Goal: Information Seeking & Learning: Learn about a topic

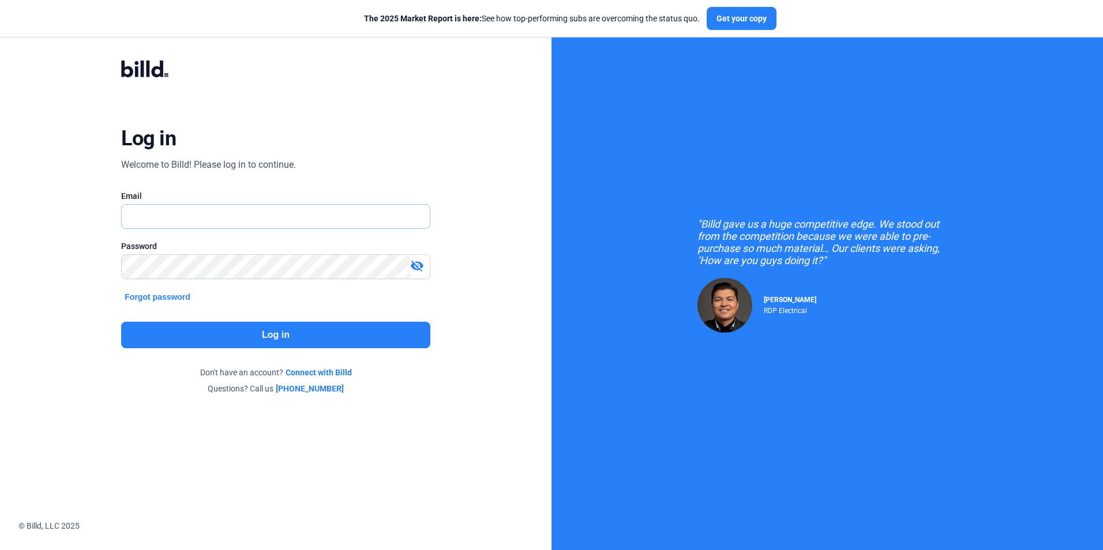
type input "[EMAIL_ADDRESS][DOMAIN_NAME]"
click at [295, 337] on button "Log in" at bounding box center [275, 335] width 309 height 27
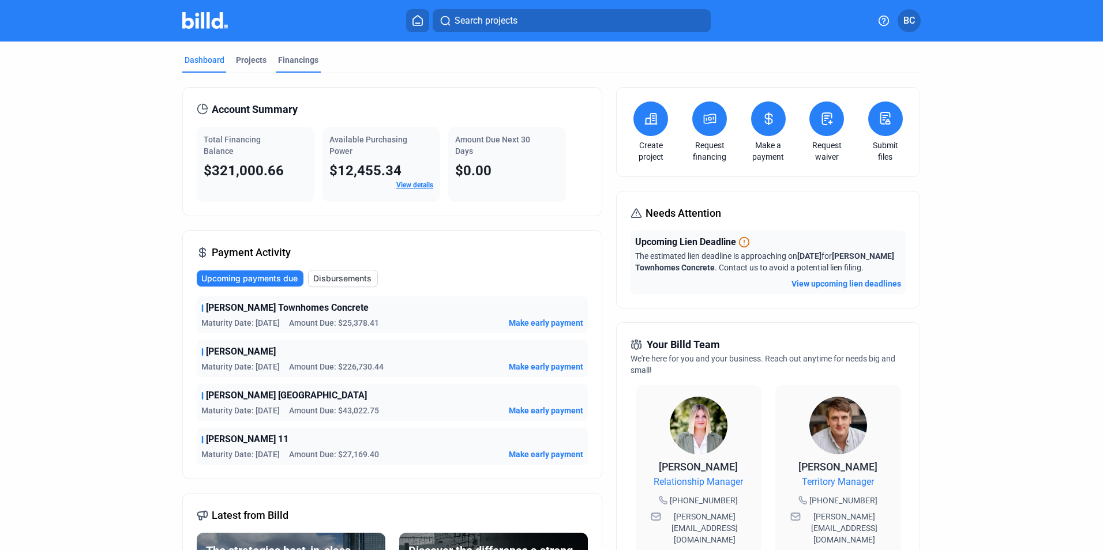
click at [289, 55] on div "Financings" at bounding box center [298, 60] width 40 height 12
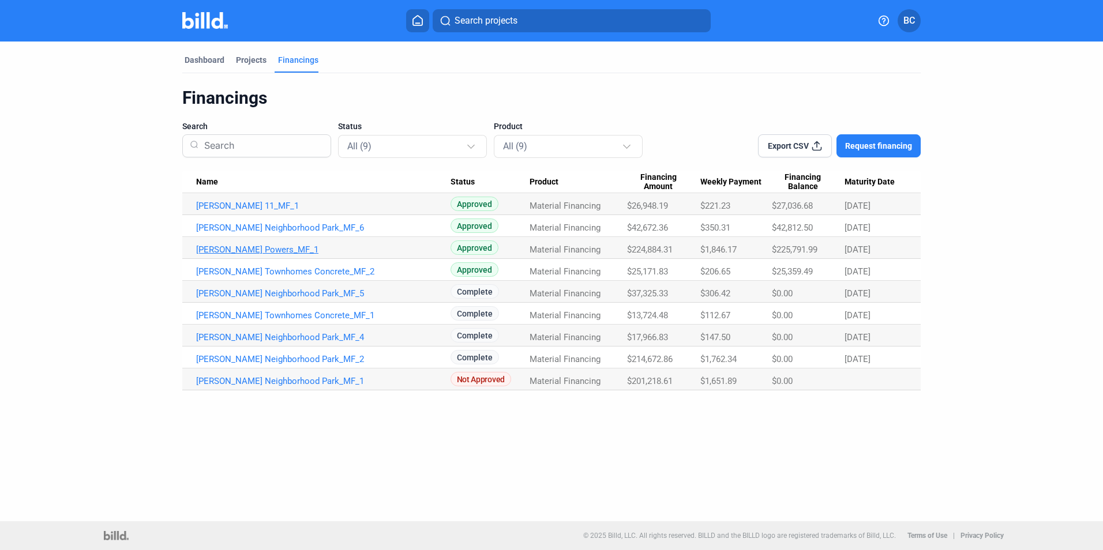
click at [239, 252] on link "[PERSON_NAME] Powers_MF_1" at bounding box center [323, 250] width 254 height 10
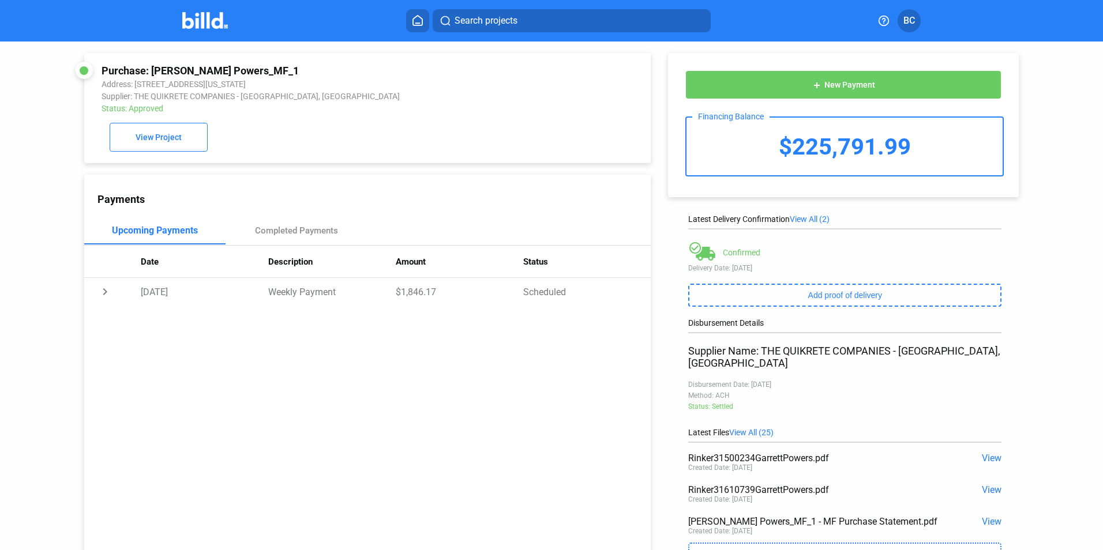
click at [415, 13] on button at bounding box center [417, 20] width 23 height 23
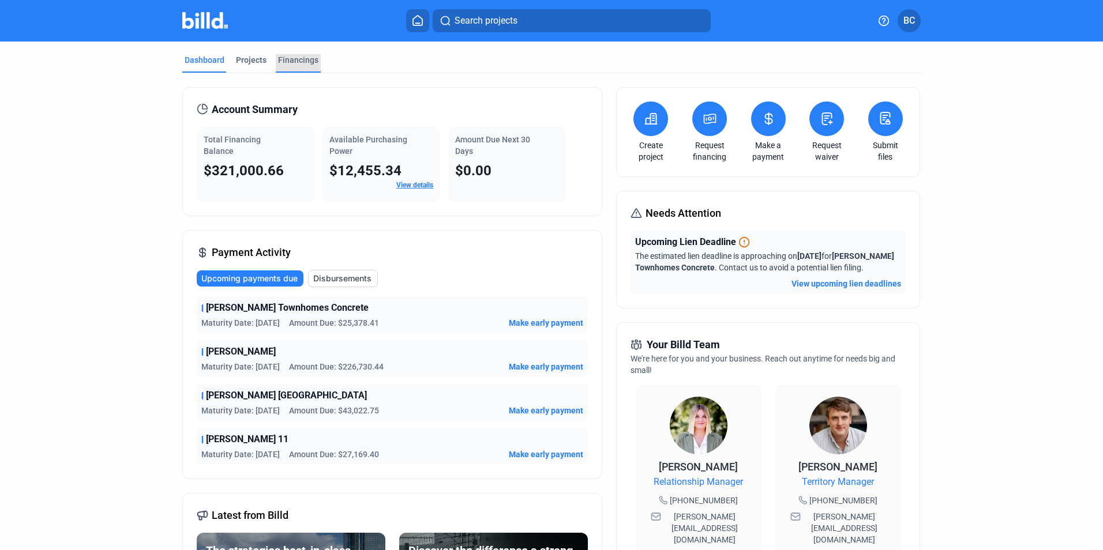
click at [297, 59] on div "Financings" at bounding box center [298, 60] width 40 height 12
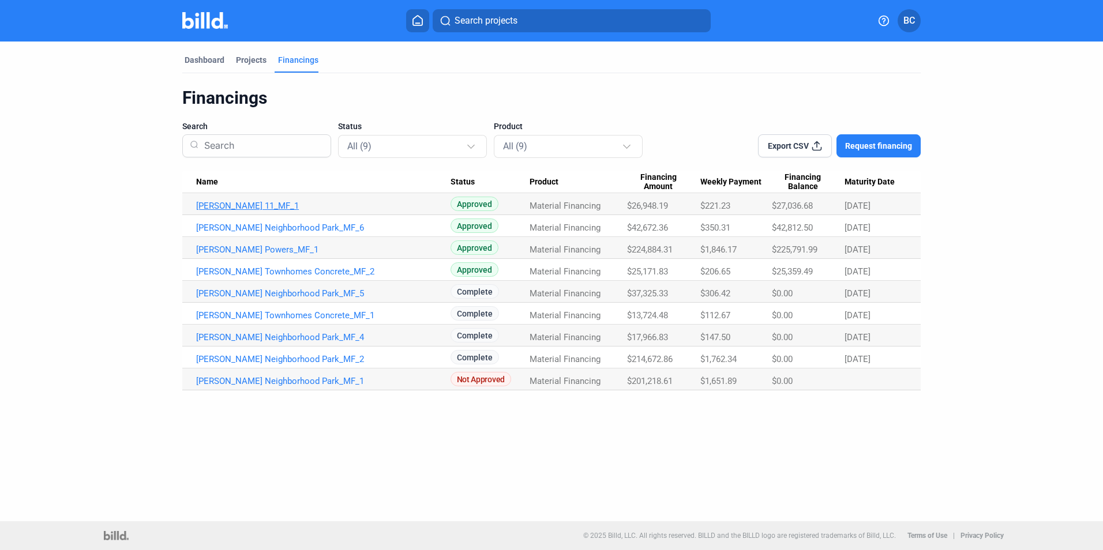
click at [224, 205] on link "[PERSON_NAME] 11_MF_1" at bounding box center [323, 206] width 254 height 10
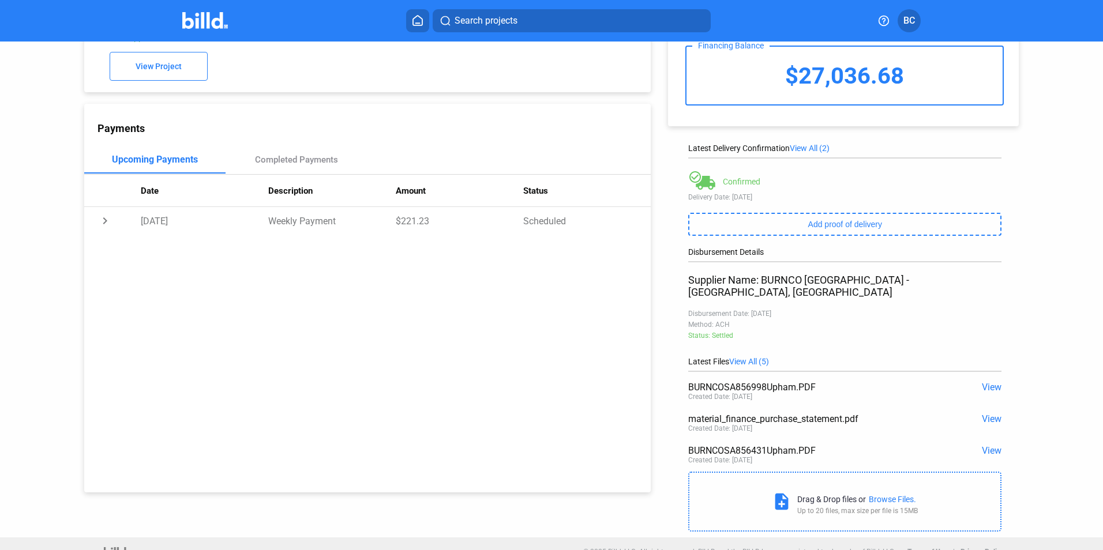
scroll to position [77, 0]
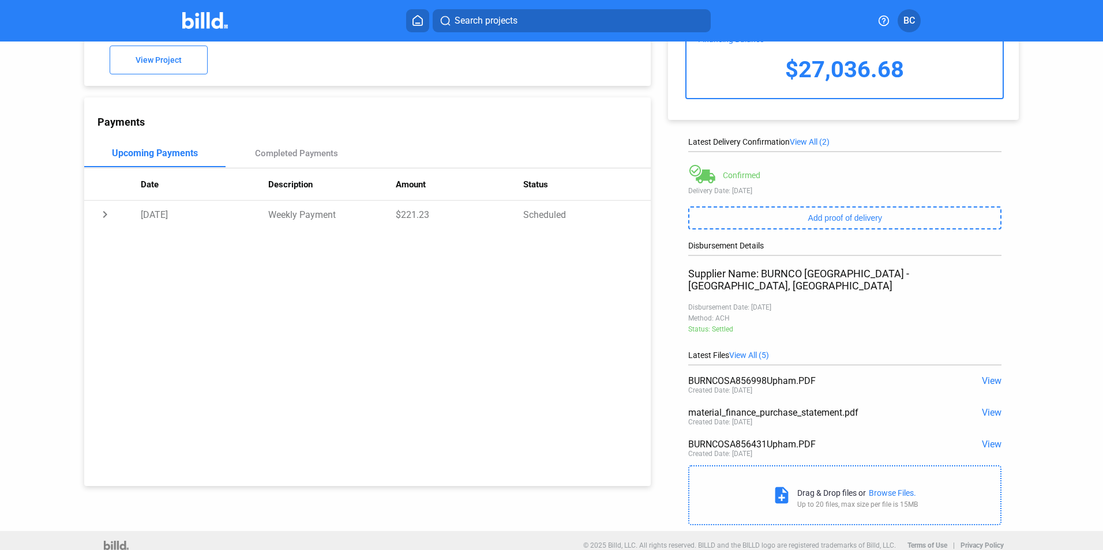
click at [748, 351] on span "View All (5)" at bounding box center [749, 355] width 40 height 9
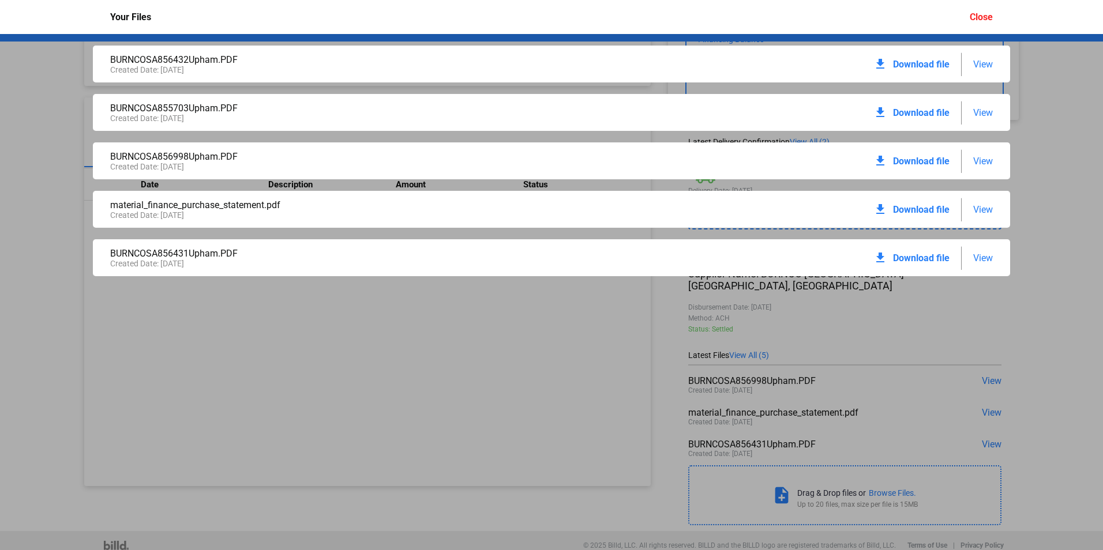
click at [984, 14] on div "Close" at bounding box center [981, 17] width 23 height 11
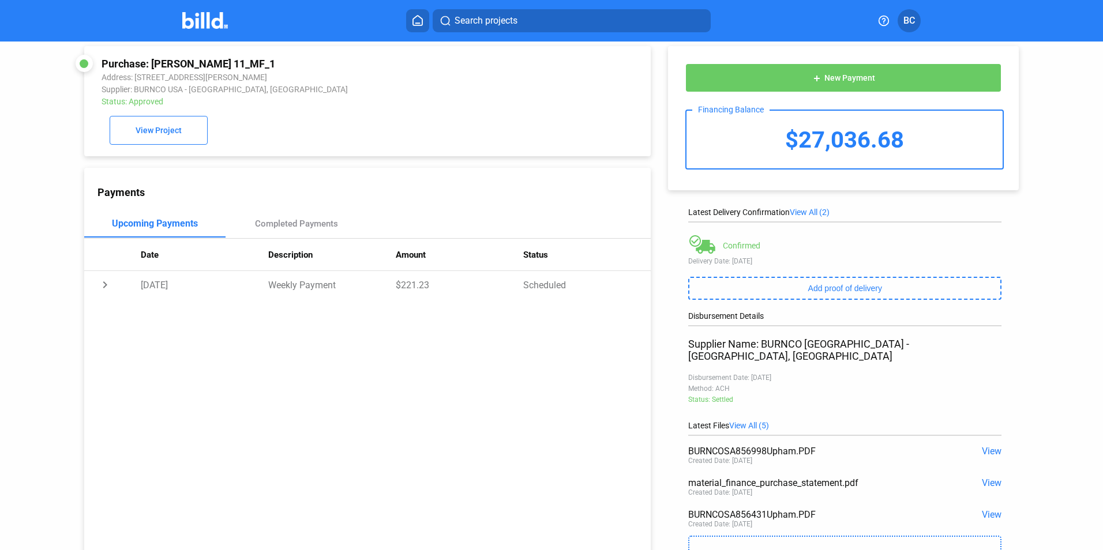
scroll to position [0, 0]
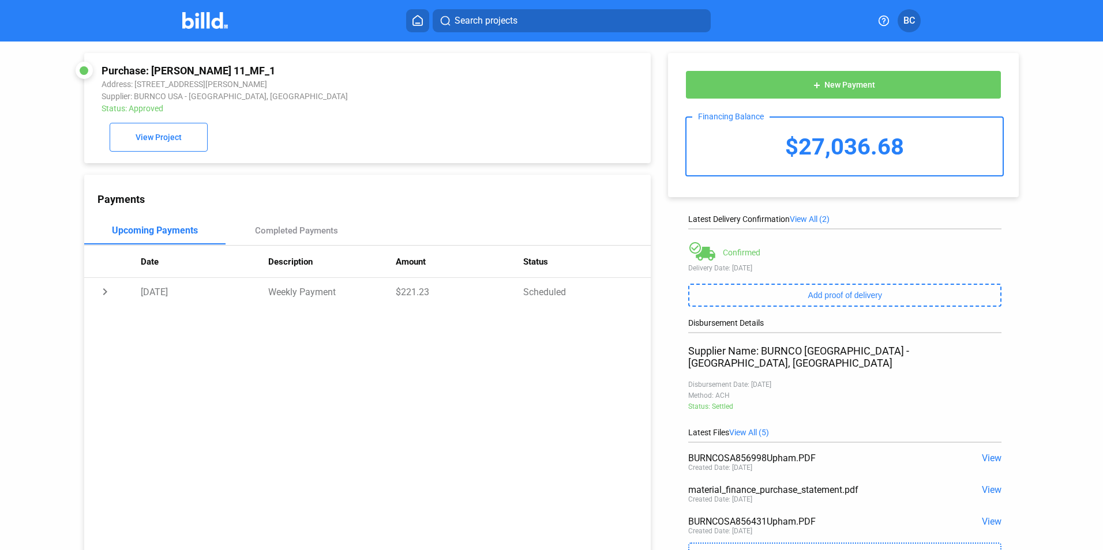
click at [414, 20] on icon at bounding box center [417, 21] width 9 height 10
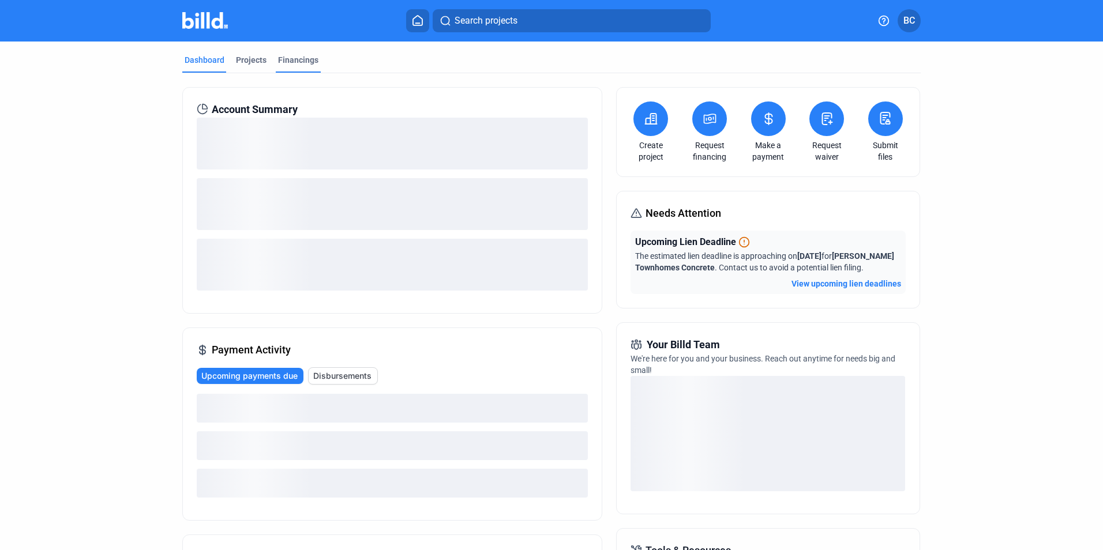
click at [299, 59] on div "Financings" at bounding box center [298, 60] width 40 height 12
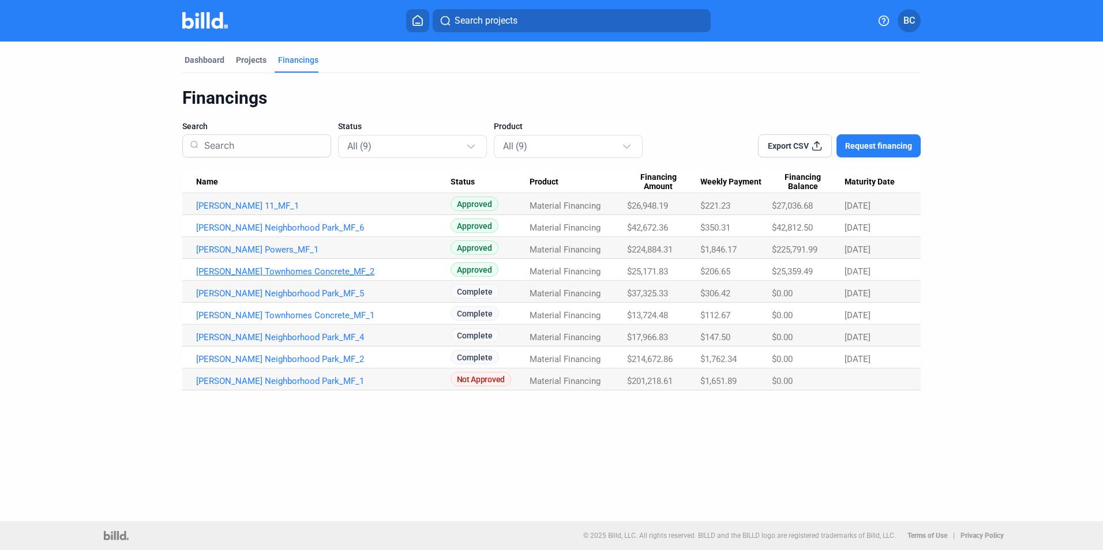
click at [239, 270] on link "[PERSON_NAME] Townhomes Concrete_MF_2" at bounding box center [323, 271] width 254 height 10
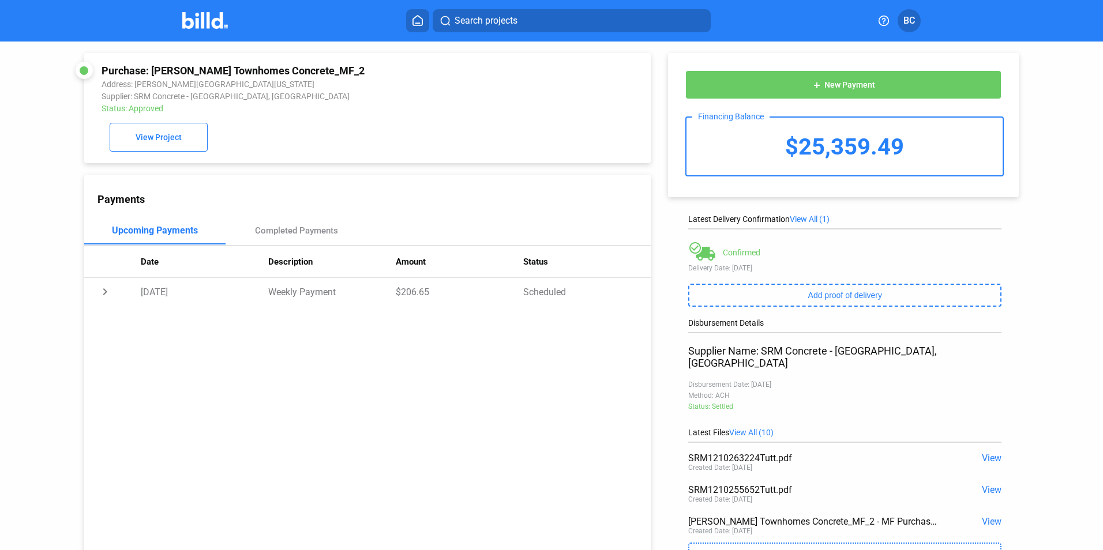
click at [754, 428] on span "View All (10)" at bounding box center [751, 432] width 44 height 9
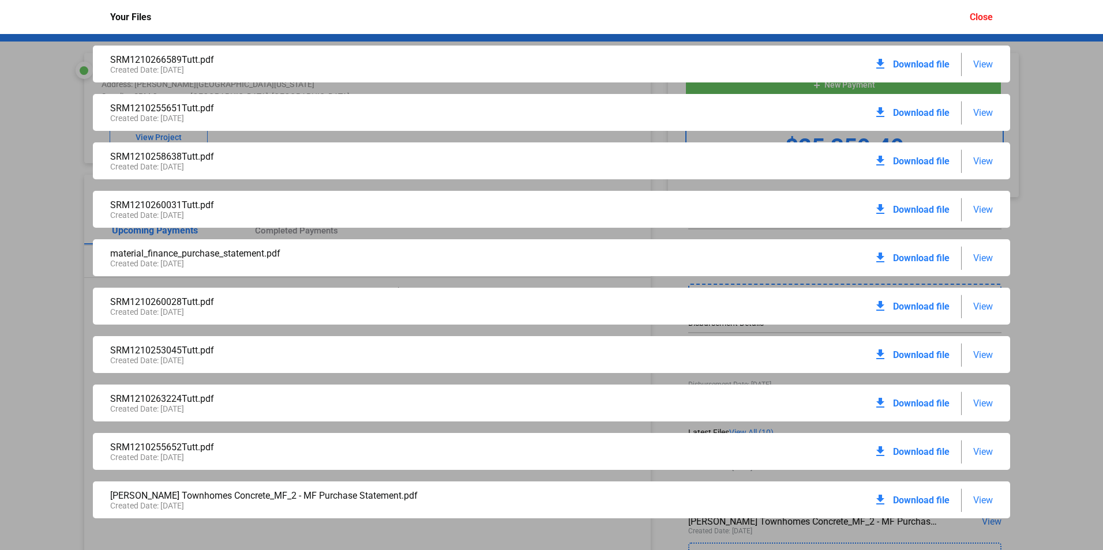
click at [983, 19] on div "Close" at bounding box center [981, 17] width 23 height 11
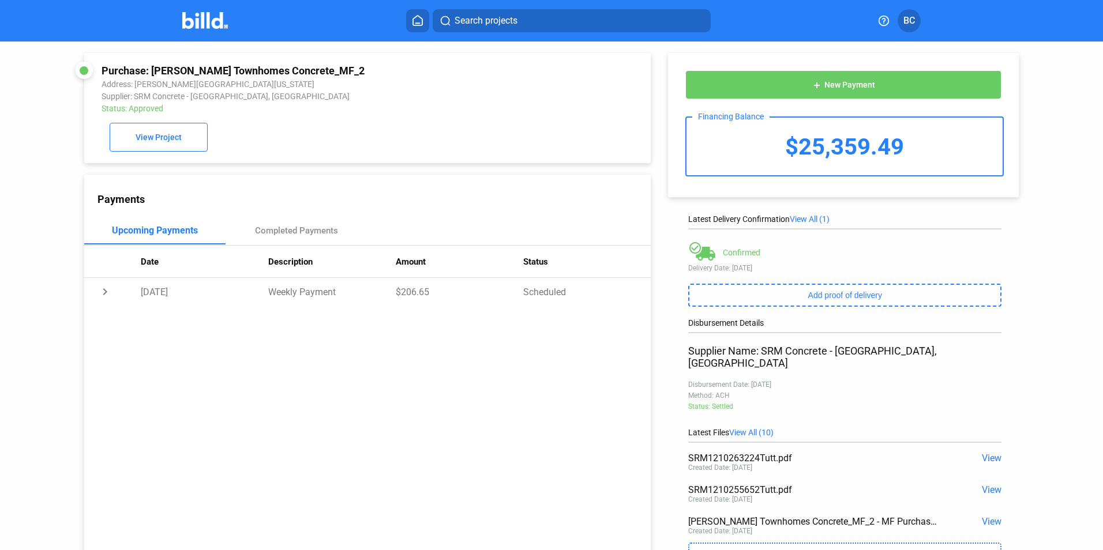
click at [417, 16] on icon at bounding box center [417, 21] width 9 height 10
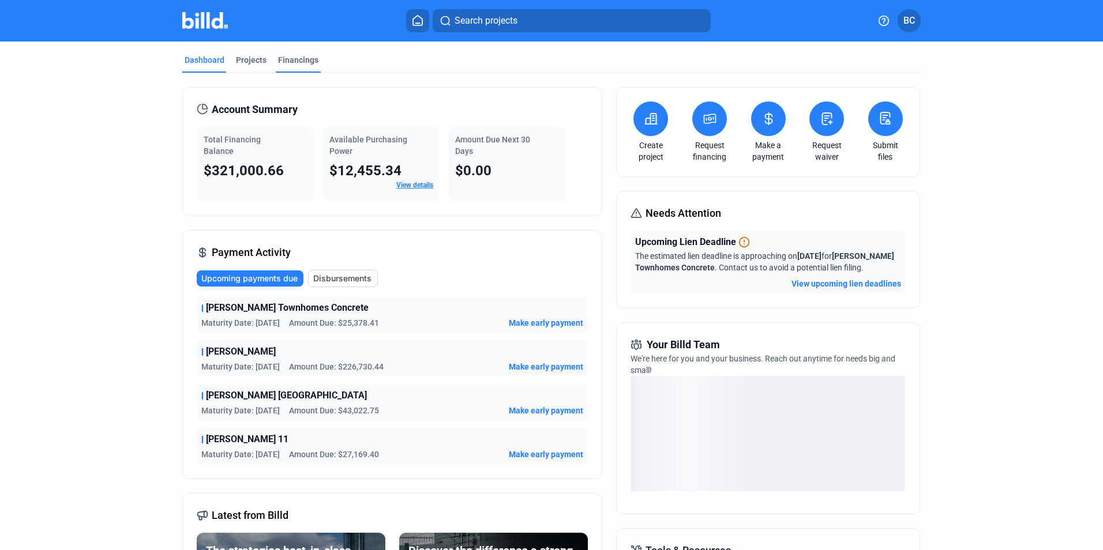
click at [301, 61] on div "Financings" at bounding box center [298, 60] width 40 height 12
